Goal: Navigation & Orientation: Find specific page/section

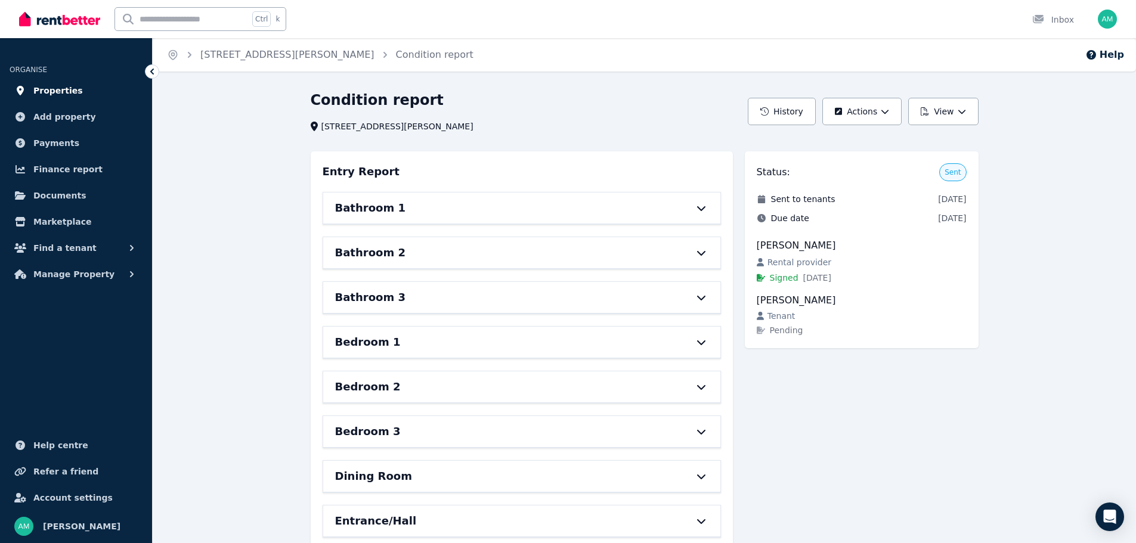
click at [58, 82] on link "Properties" at bounding box center [76, 91] width 133 height 24
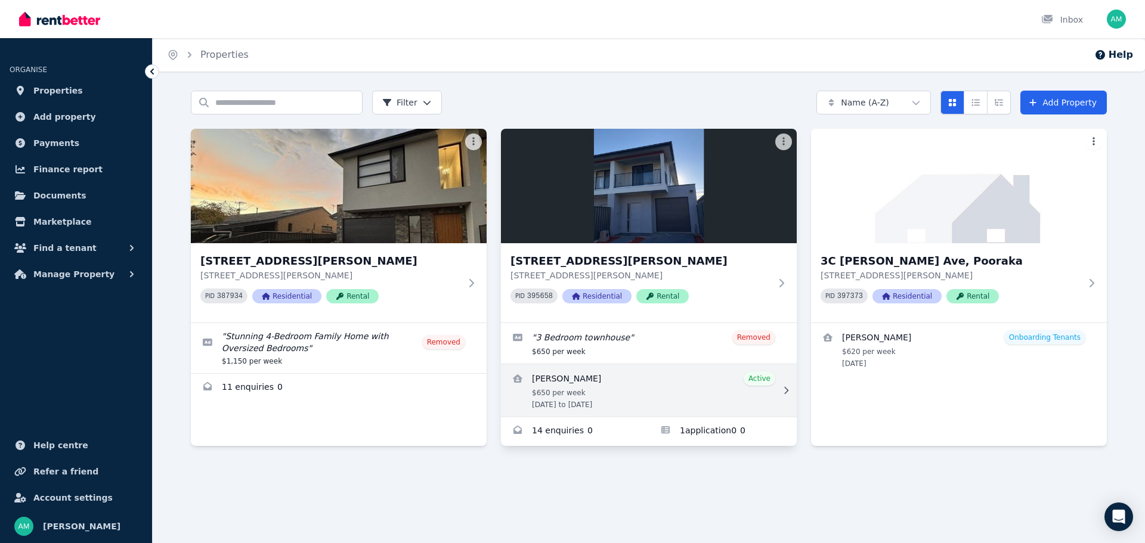
click at [627, 370] on link "View details for Naemat Ahmadi" at bounding box center [649, 390] width 296 height 52
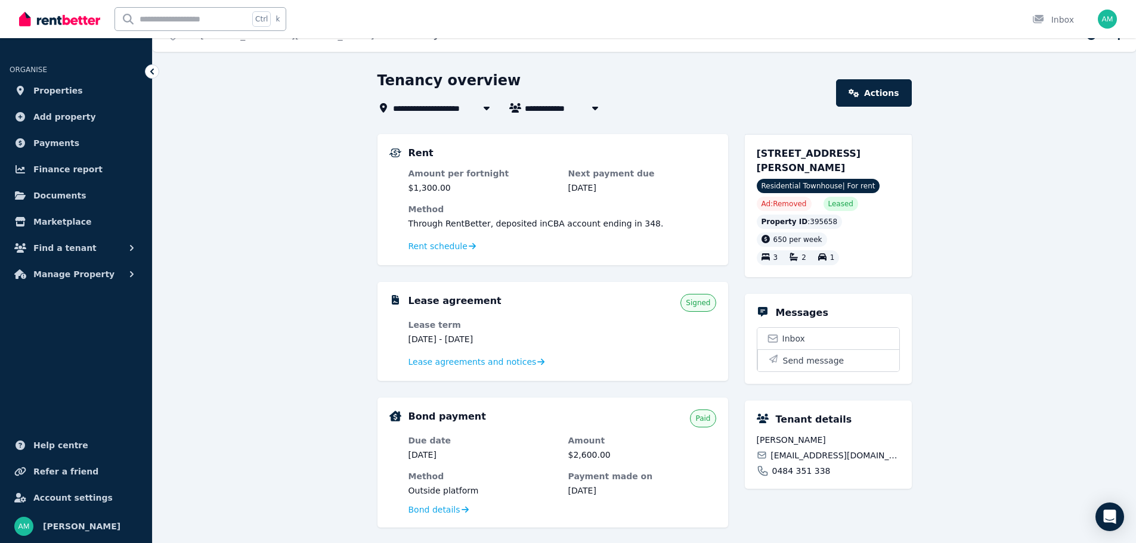
scroll to position [18, 0]
click at [431, 250] on span "Rent schedule" at bounding box center [437, 247] width 59 height 12
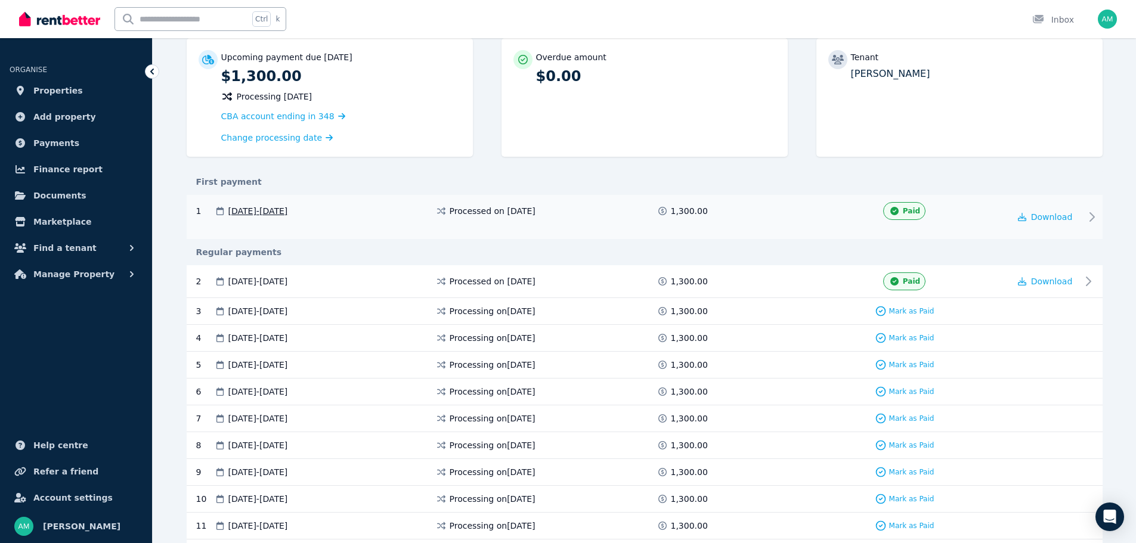
scroll to position [119, 0]
click at [62, 95] on span "Properties" at bounding box center [57, 90] width 49 height 14
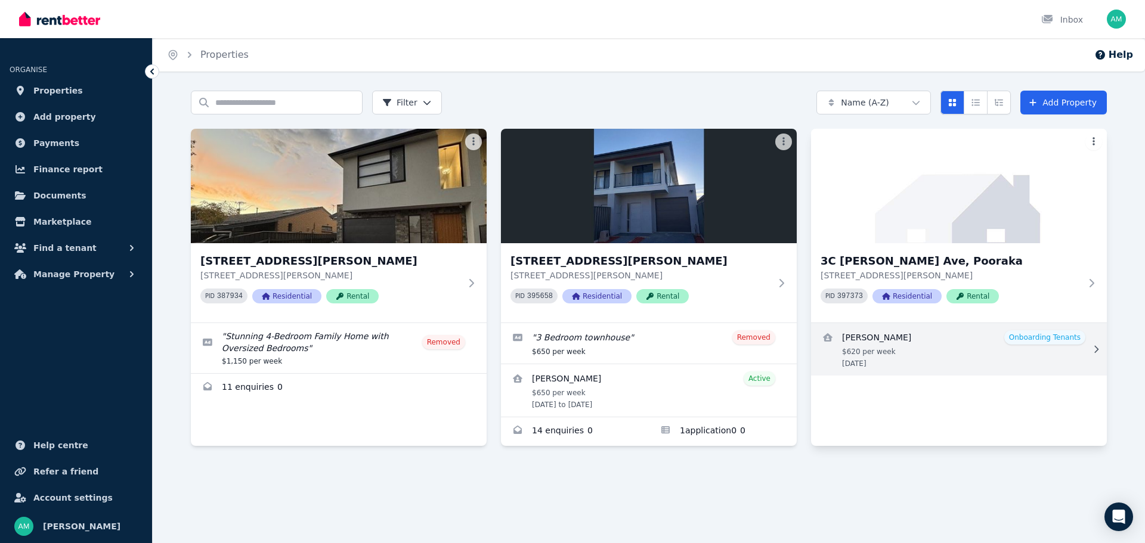
click at [869, 342] on link "View details for Aqeleh Nazari" at bounding box center [959, 349] width 296 height 52
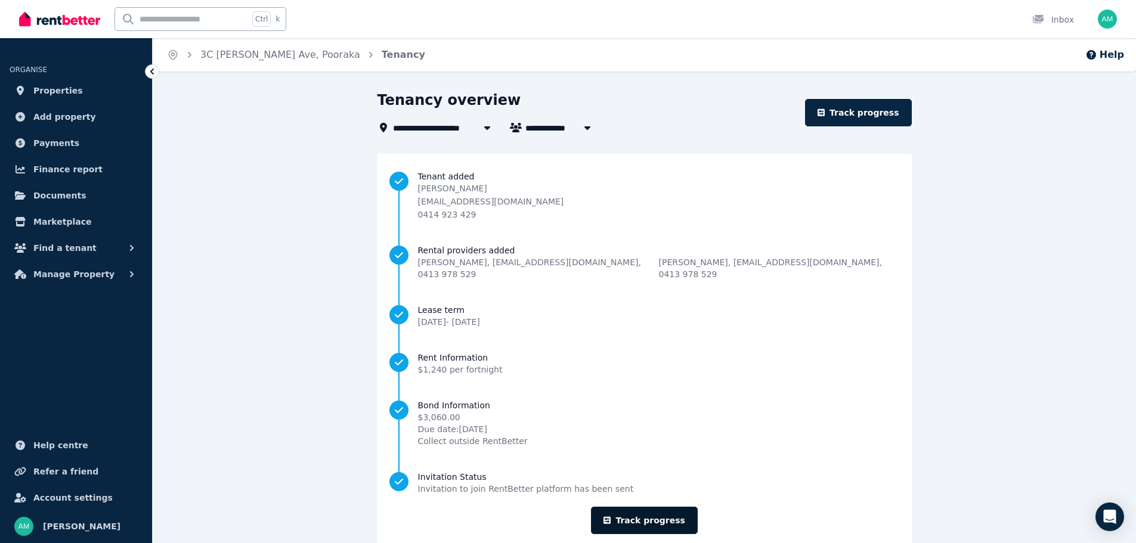
click at [675, 509] on link "Track progress" at bounding box center [644, 520] width 107 height 27
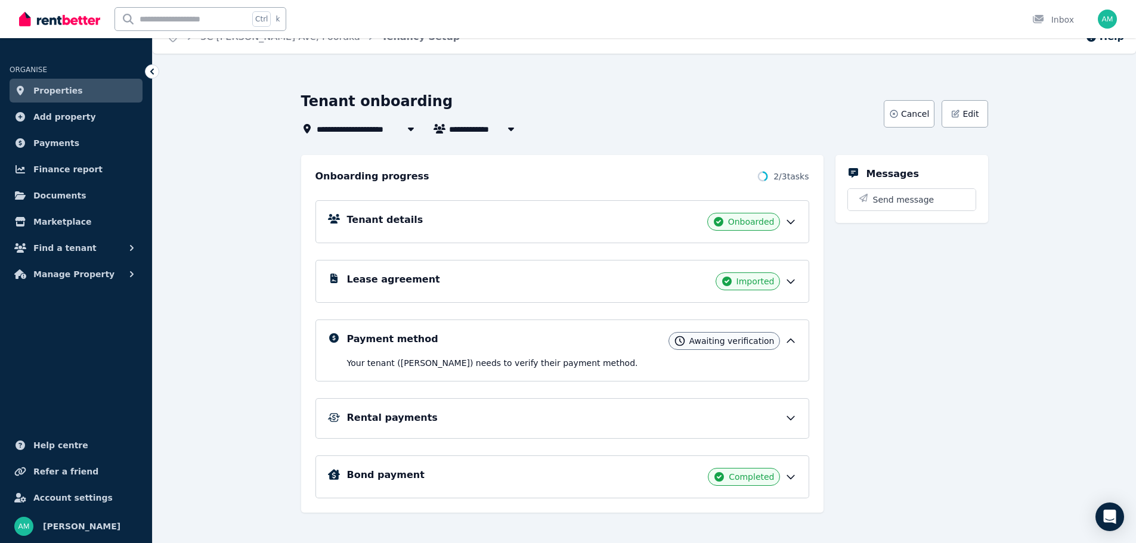
scroll to position [28, 0]
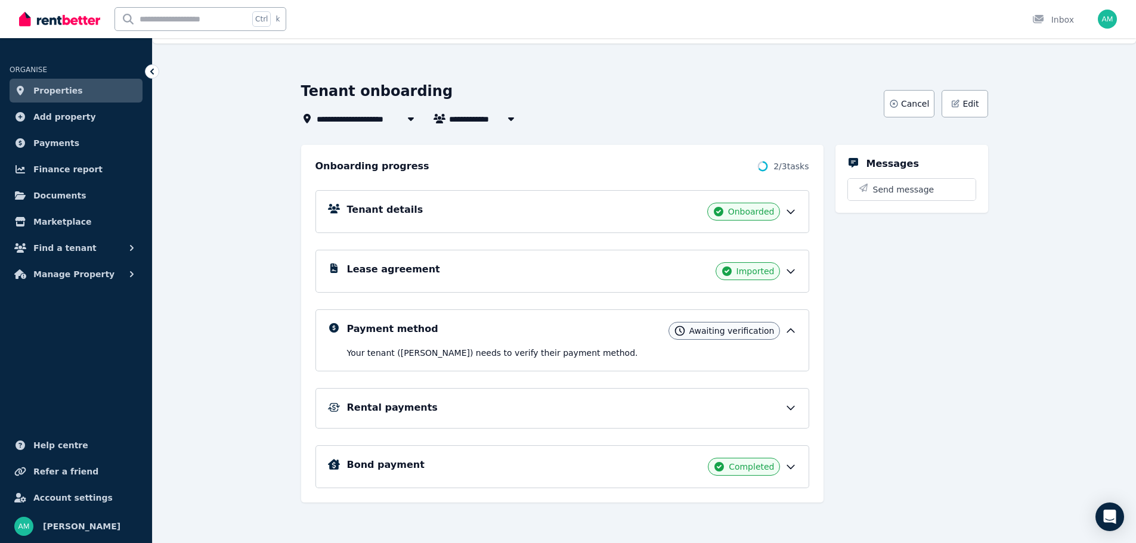
click div "Payment method Awaiting verification Your tenant ([PERSON_NAME]) needs to verif…"
